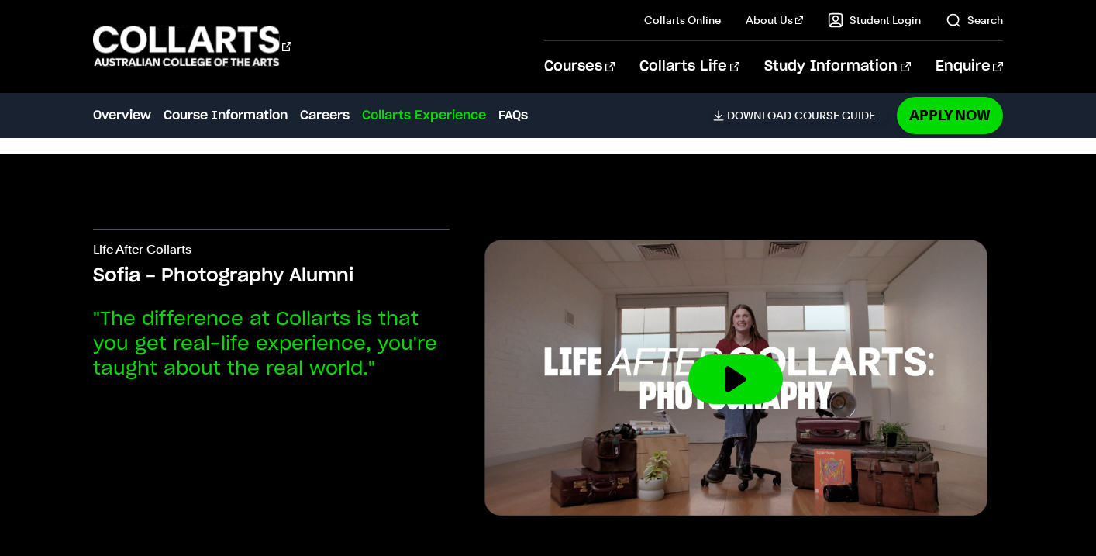
scroll to position [5045, 0]
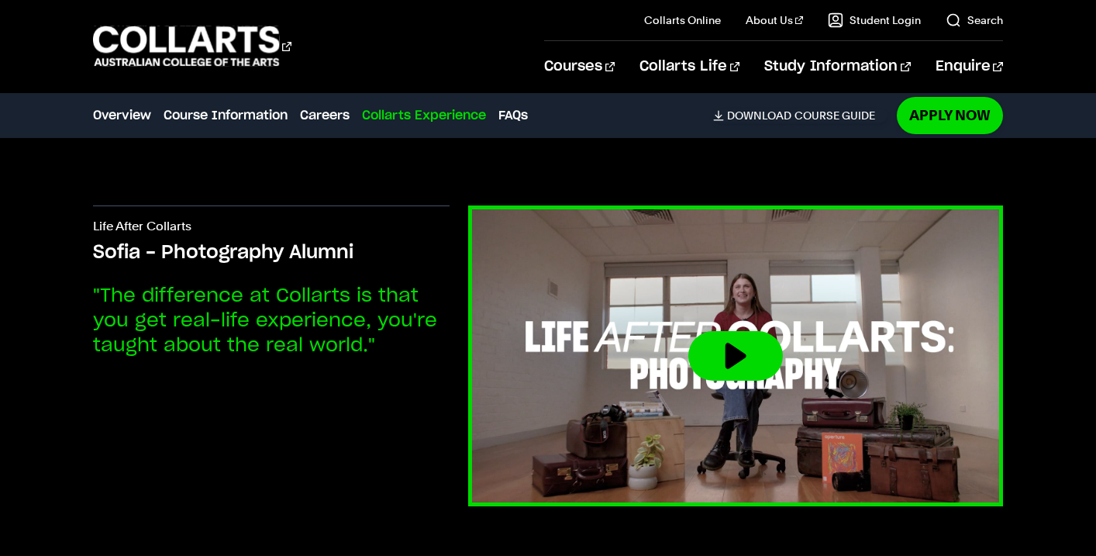
click at [766, 356] on button at bounding box center [735, 356] width 95 height 50
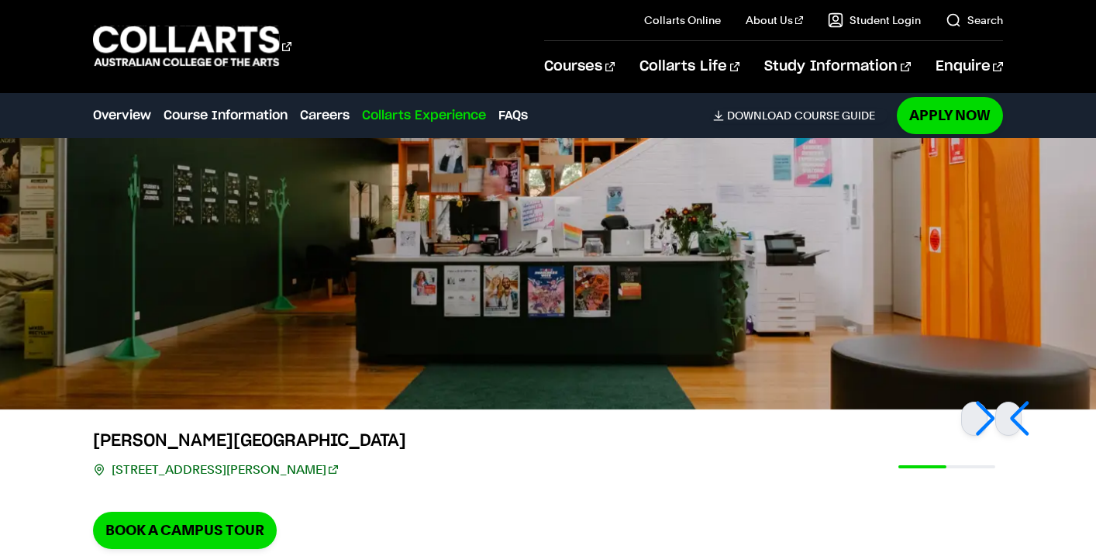
scroll to position [4548, 0]
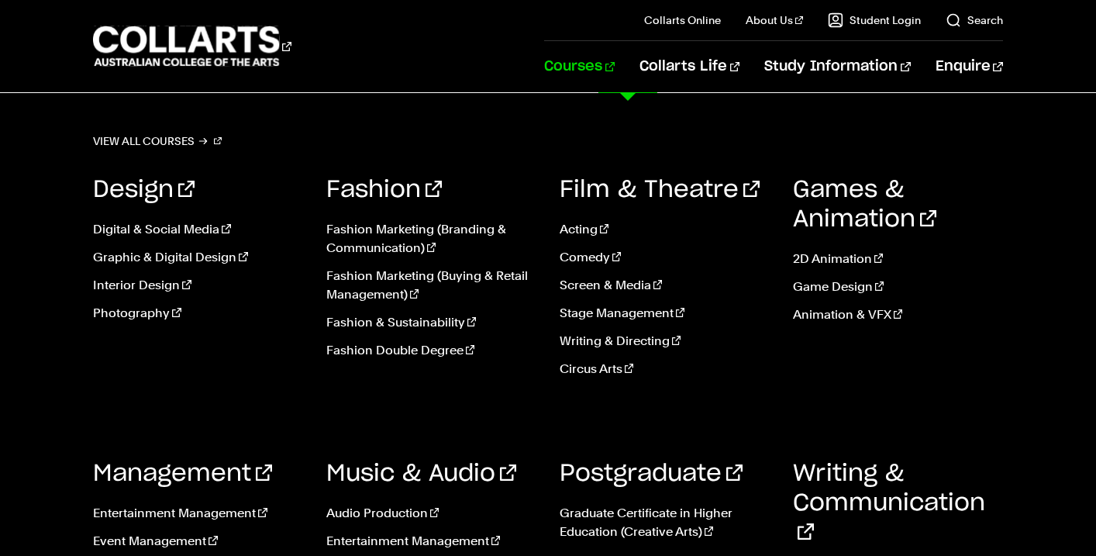
scroll to position [153, 0]
drag, startPoint x: 942, startPoint y: 365, endPoint x: 942, endPoint y: 291, distance: 74.4
click at [942, 291] on div "Games & Animation 2D Animation Game Design Animation & VFX" at bounding box center [898, 282] width 210 height 260
click at [988, 182] on h3 "Games & Animation" at bounding box center [898, 204] width 210 height 59
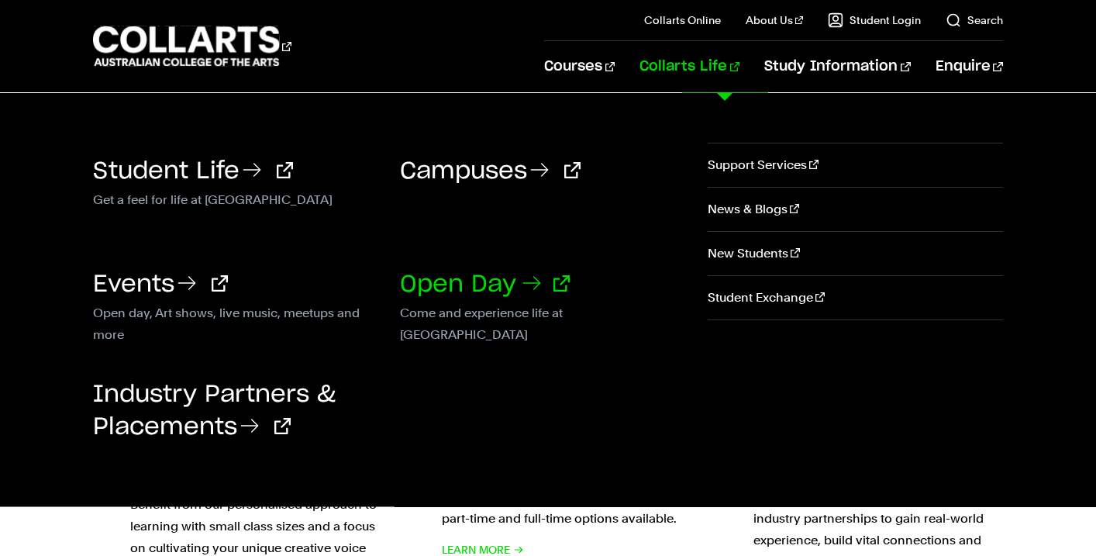
click at [522, 290] on link "Open Day" at bounding box center [485, 284] width 170 height 23
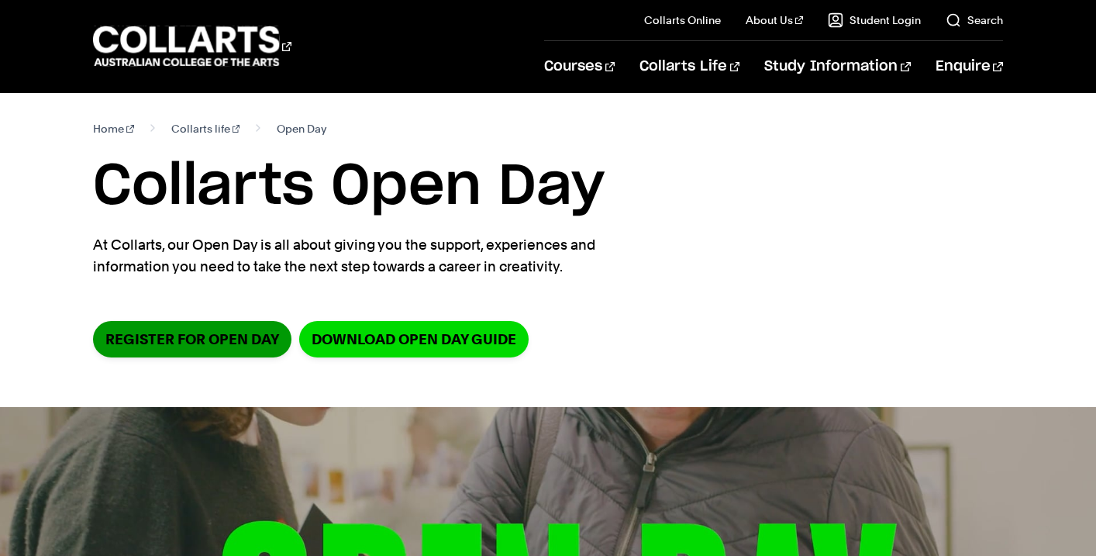
click at [175, 349] on link "Register for Open Day" at bounding box center [192, 339] width 198 height 36
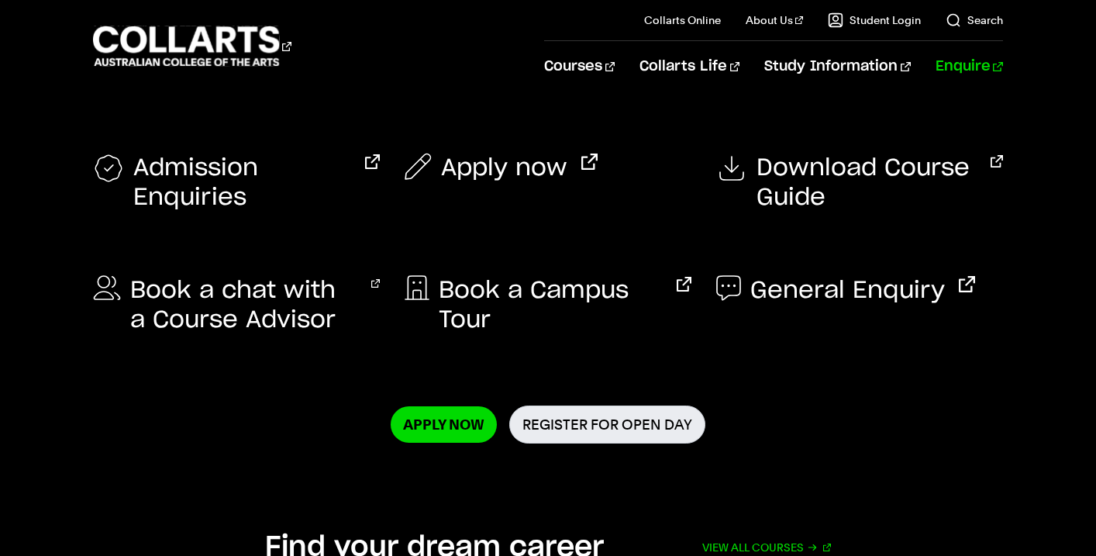
scroll to position [80, 0]
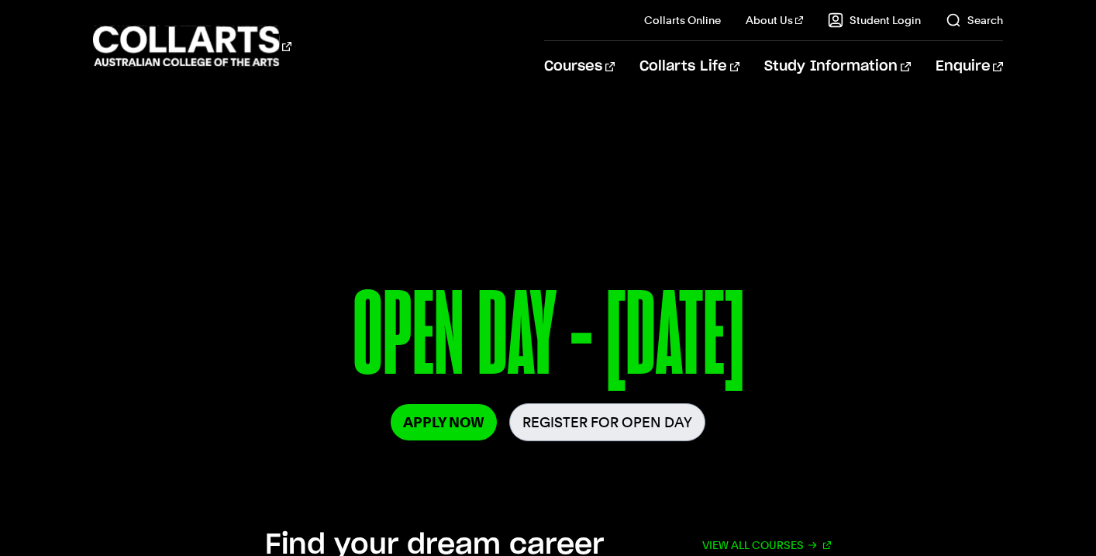
click at [622, 435] on link "Register for Open Day" at bounding box center [607, 422] width 196 height 38
